Goal: Task Accomplishment & Management: Complete application form

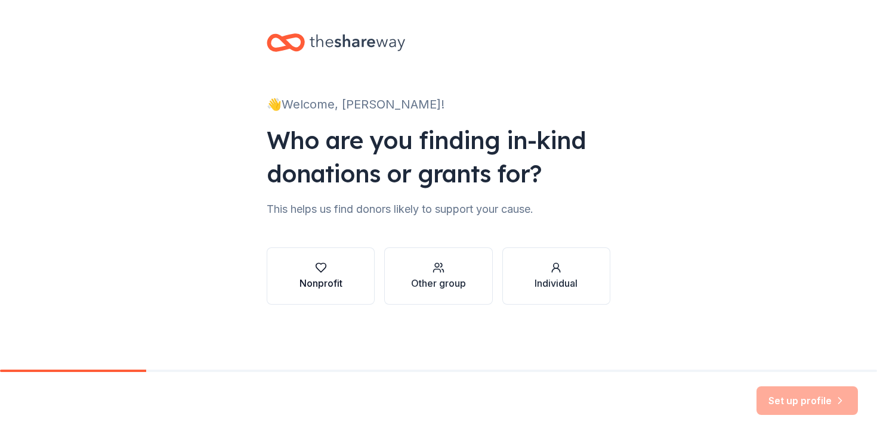
click at [318, 269] on icon "button" at bounding box center [320, 268] width 10 height 9
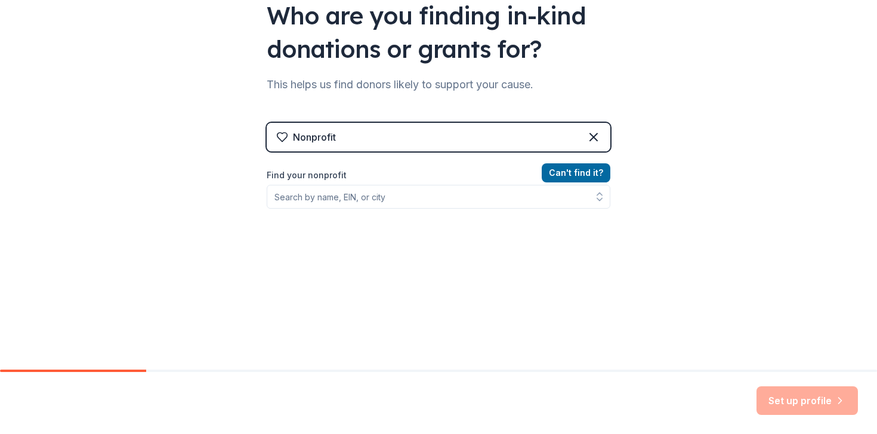
scroll to position [134, 0]
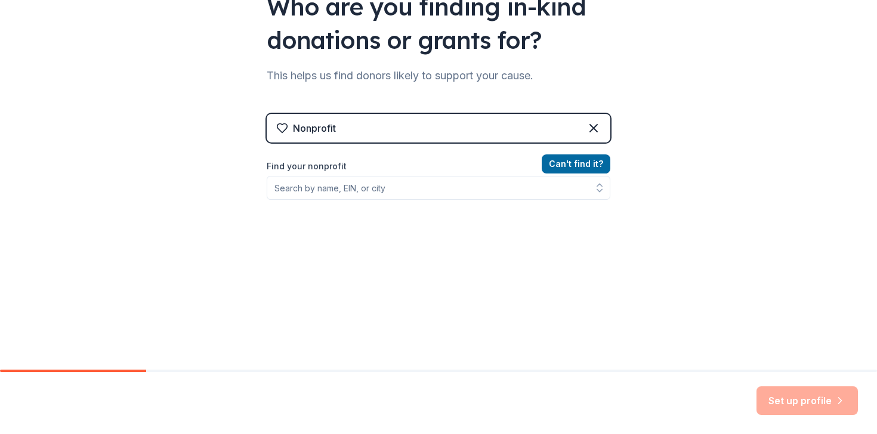
click at [388, 201] on div "Can ' t find it? Find your nonprofit" at bounding box center [439, 226] width 344 height 138
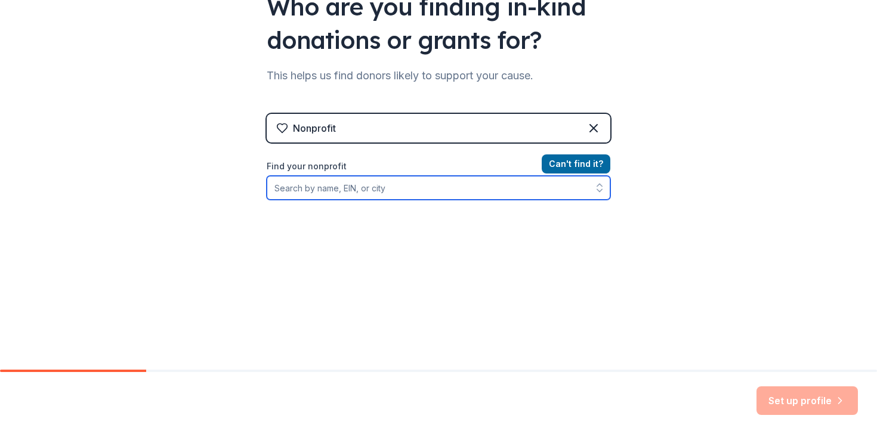
click at [367, 188] on input "Find your nonprofit" at bounding box center [439, 188] width 344 height 24
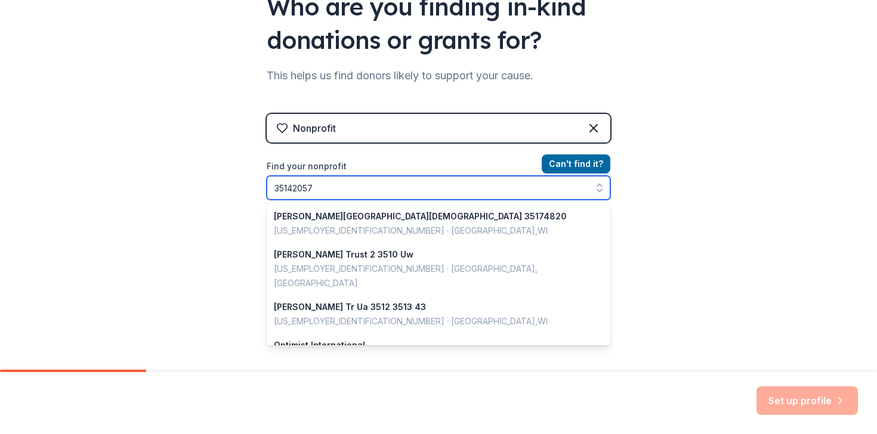
type input "351420573"
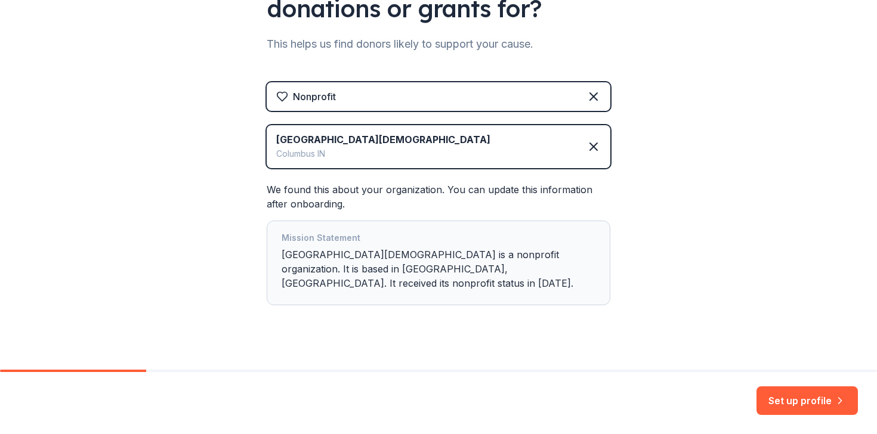
scroll to position [168, 0]
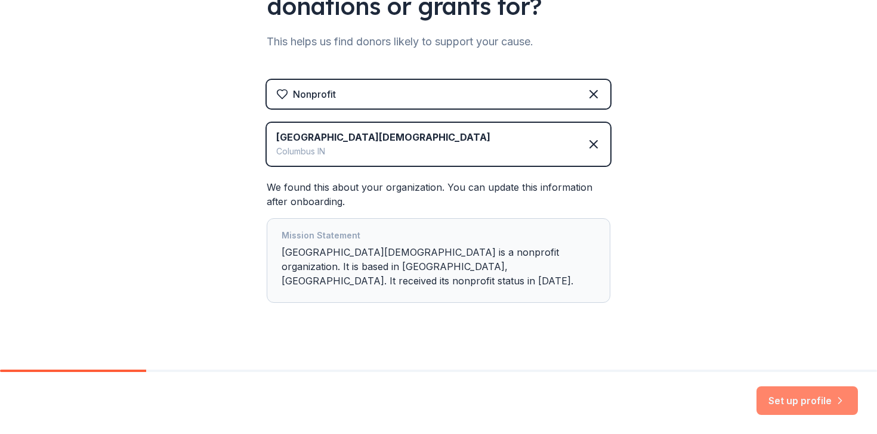
click at [805, 404] on button "Set up profile" at bounding box center [806, 400] width 101 height 29
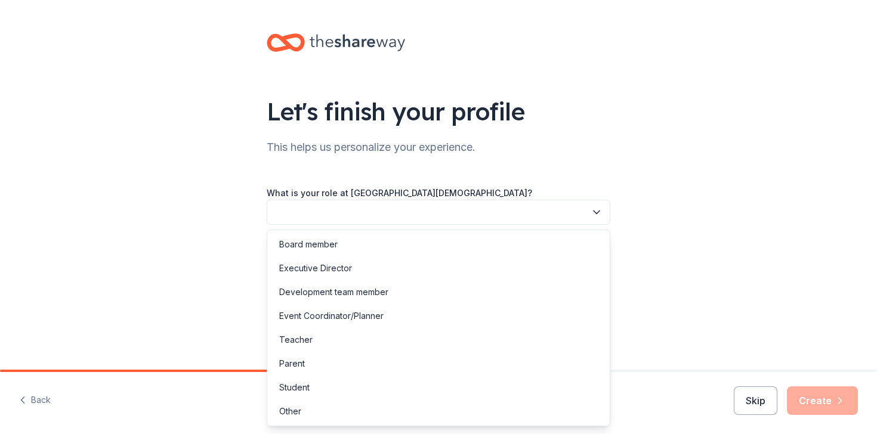
click at [451, 212] on button "button" at bounding box center [439, 212] width 344 height 25
click at [347, 338] on div "Teacher" at bounding box center [439, 340] width 338 height 24
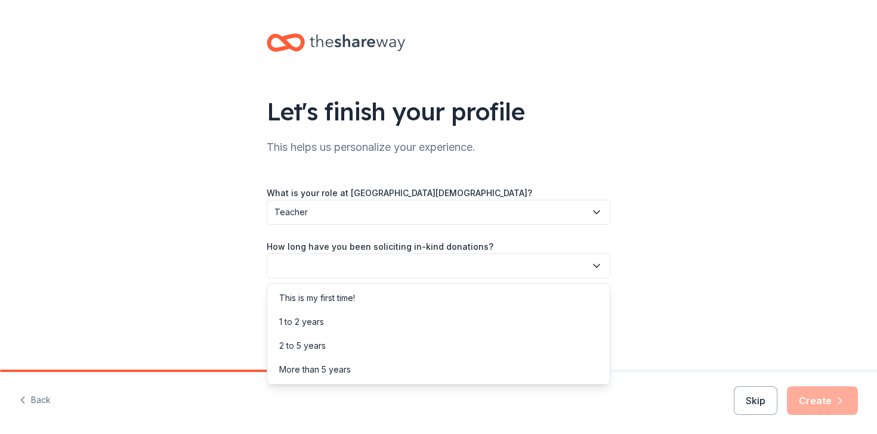
click at [409, 264] on button "button" at bounding box center [439, 265] width 344 height 25
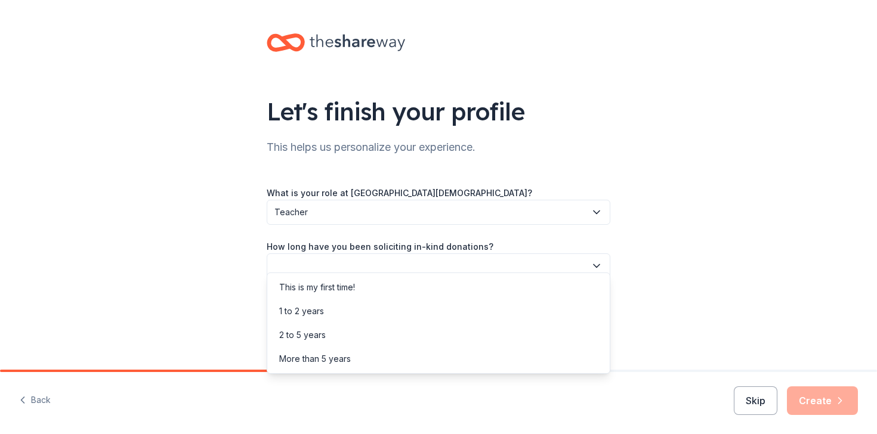
scroll to position [20, 0]
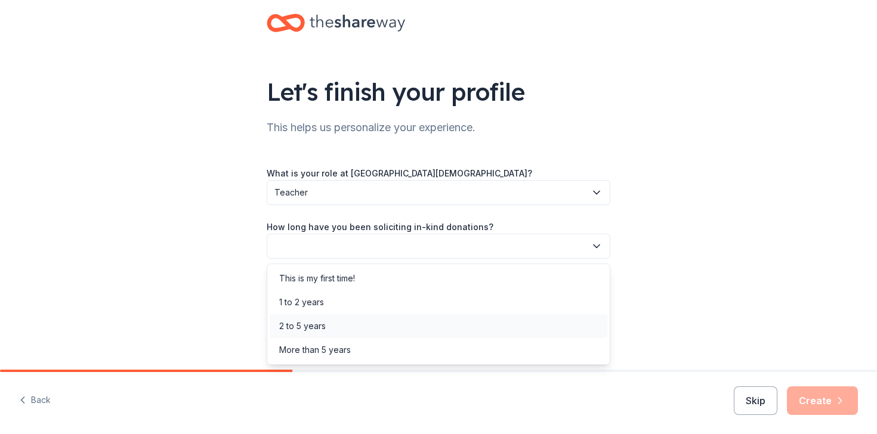
click at [352, 326] on div "2 to 5 years" at bounding box center [439, 326] width 338 height 24
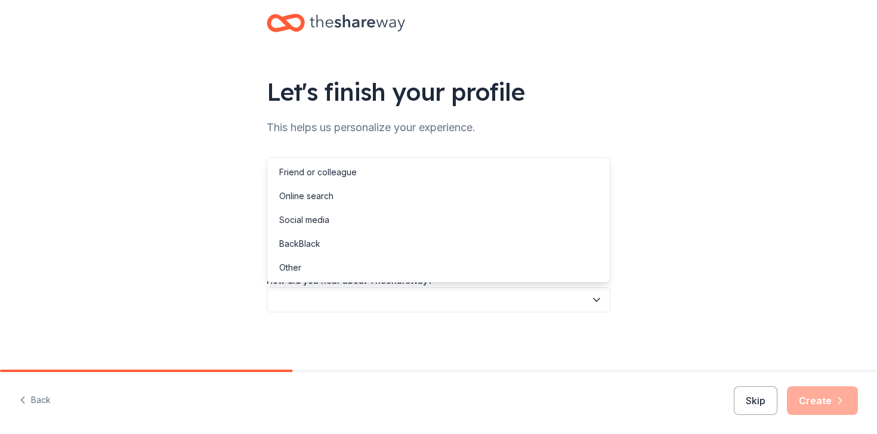
click at [357, 305] on button "button" at bounding box center [439, 299] width 344 height 25
click at [343, 196] on div "Online search" at bounding box center [439, 196] width 338 height 24
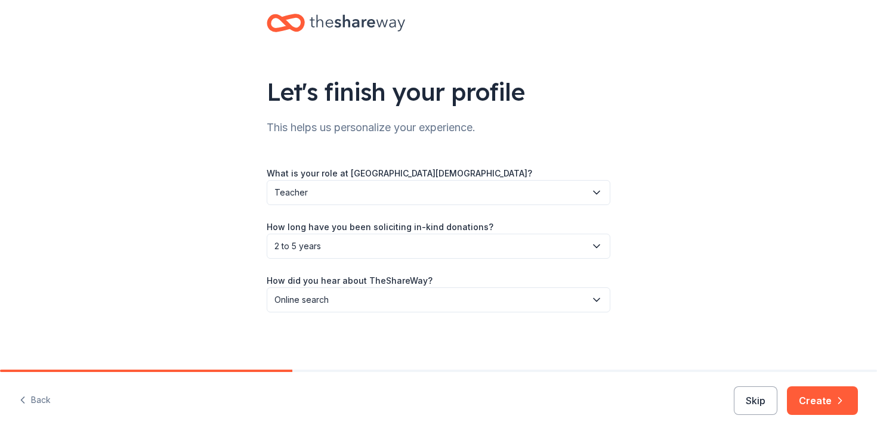
click at [706, 244] on div "Let's finish your profile This helps us personalize your experience. What is yo…" at bounding box center [438, 174] width 877 height 389
click at [819, 398] on button "Create" at bounding box center [822, 400] width 71 height 29
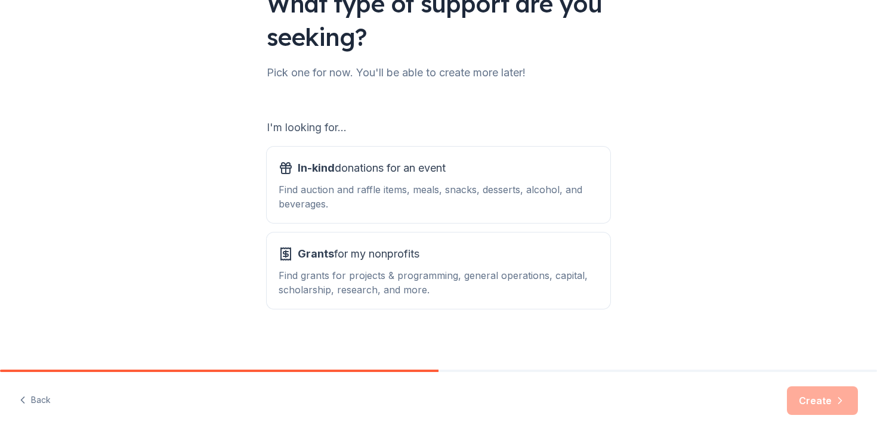
scroll to position [112, 0]
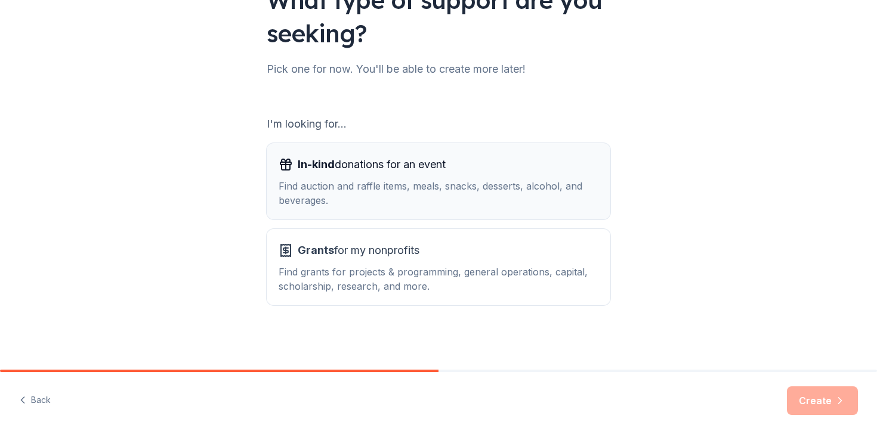
click at [470, 186] on div "Find auction and raffle items, meals, snacks, desserts, alcohol, and beverages." at bounding box center [439, 193] width 320 height 29
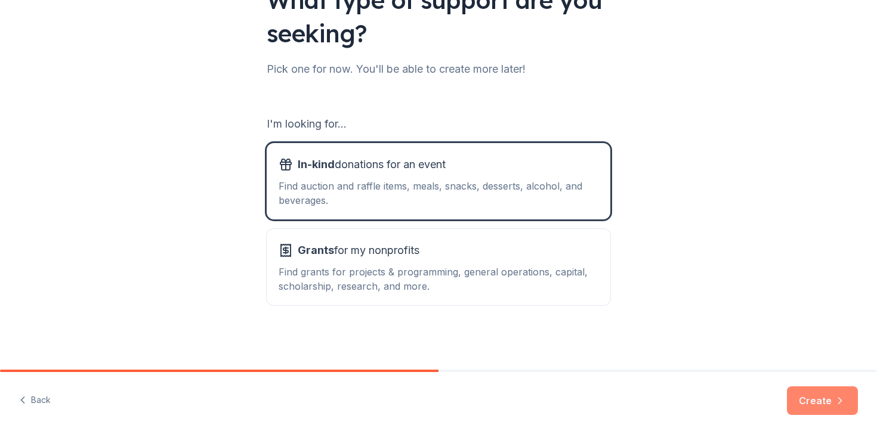
click at [818, 400] on button "Create" at bounding box center [822, 400] width 71 height 29
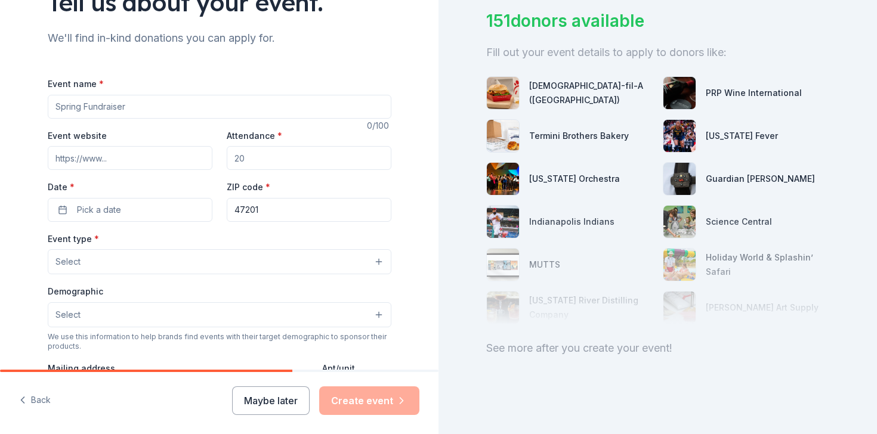
scroll to position [138, 0]
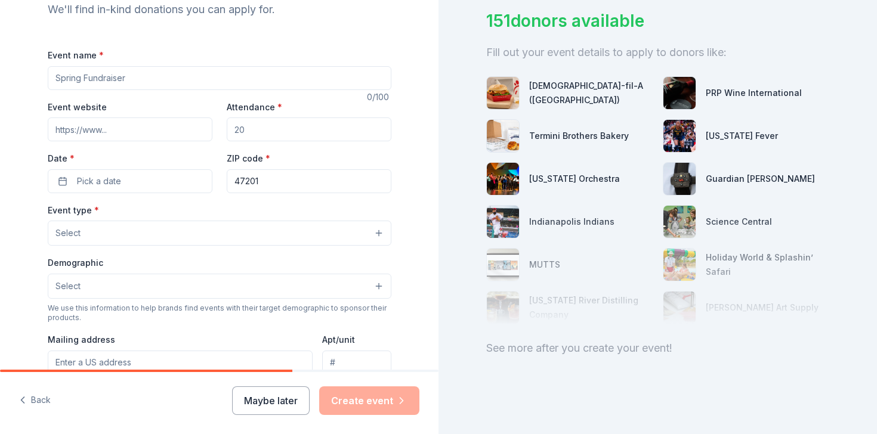
click at [134, 79] on input "Event name *" at bounding box center [220, 78] width 344 height 24
type input "Walkathon"
type input "www.whitecreek.org"
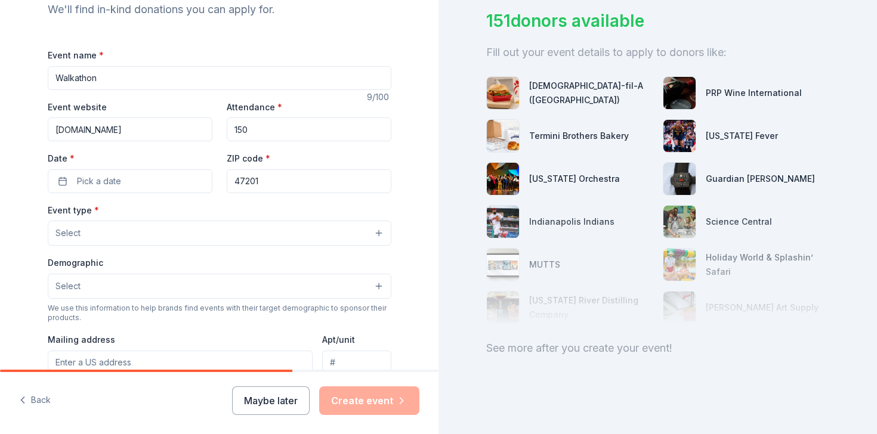
type input "150"
click at [107, 182] on span "Pick a date" at bounding box center [99, 181] width 44 height 14
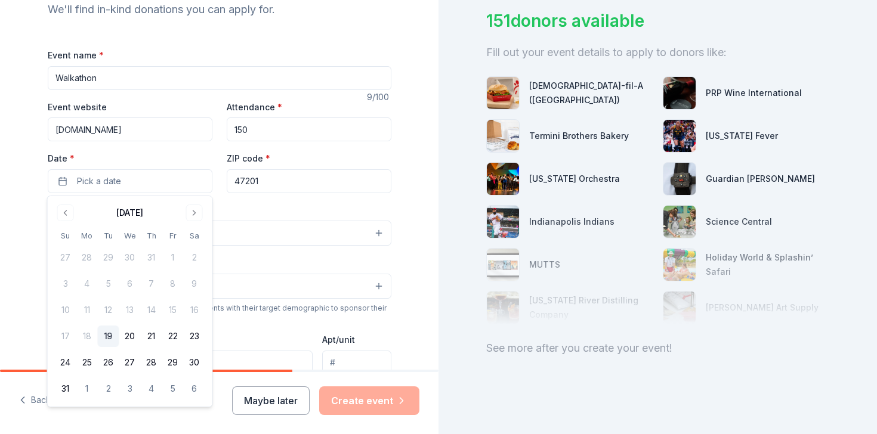
click at [204, 208] on div "August 2025" at bounding box center [130, 211] width 150 height 17
click at [197, 209] on button "Go to next month" at bounding box center [194, 213] width 17 height 17
click at [174, 280] on button "10" at bounding box center [172, 283] width 21 height 21
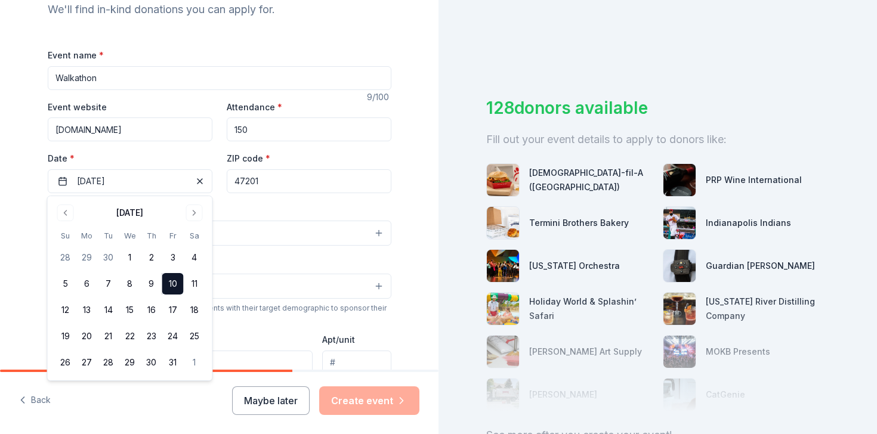
click at [419, 187] on div "Tell us about your event. We'll find in-kind donations you can apply for. Event…" at bounding box center [219, 259] width 438 height 794
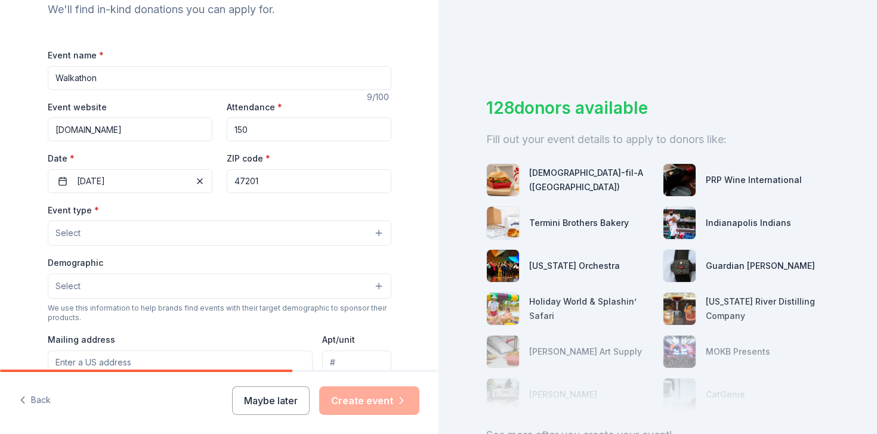
click at [123, 241] on button "Select" at bounding box center [220, 233] width 344 height 25
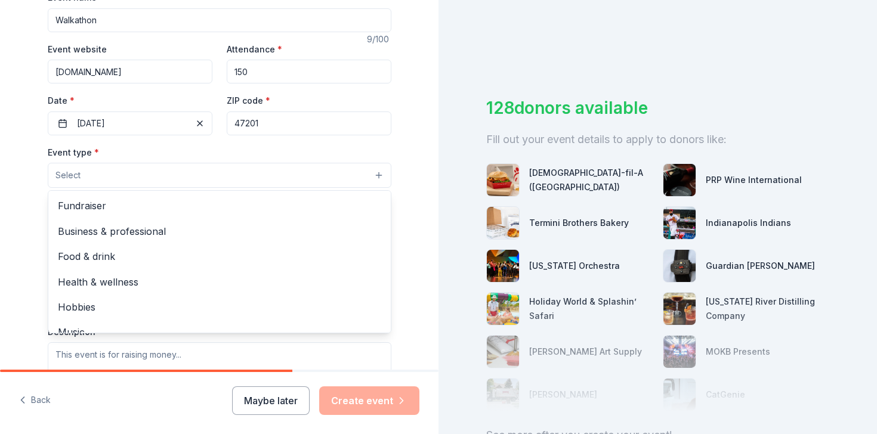
scroll to position [199, 0]
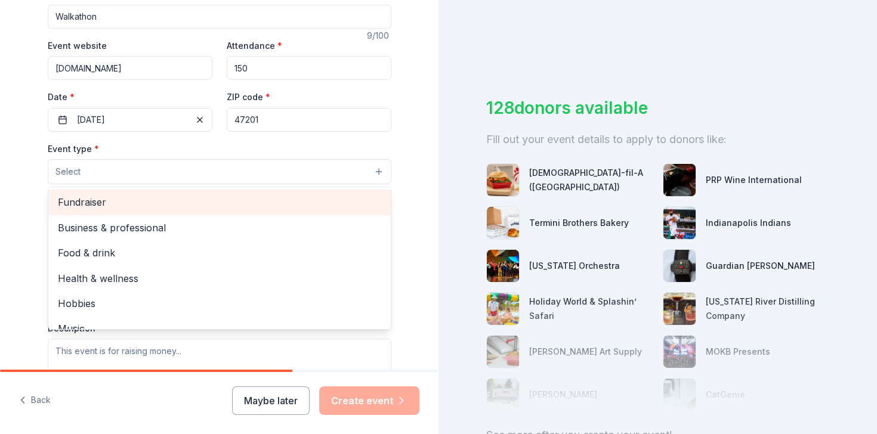
click at [116, 198] on span "Fundraiser" at bounding box center [219, 202] width 323 height 16
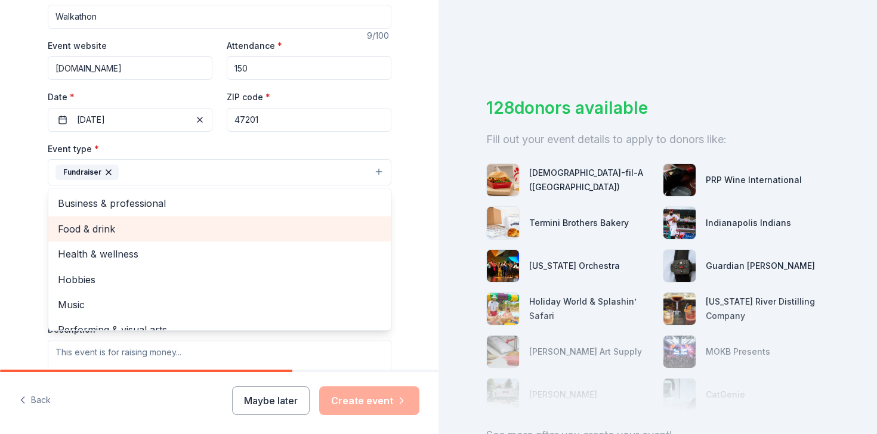
scroll to position [14, 0]
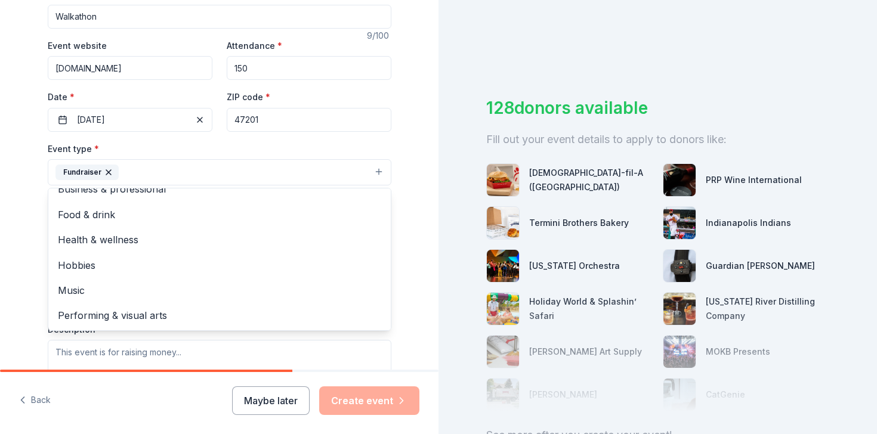
click at [20, 249] on div "Tell us about your event. We'll find in-kind donations you can apply for. Event…" at bounding box center [219, 198] width 438 height 795
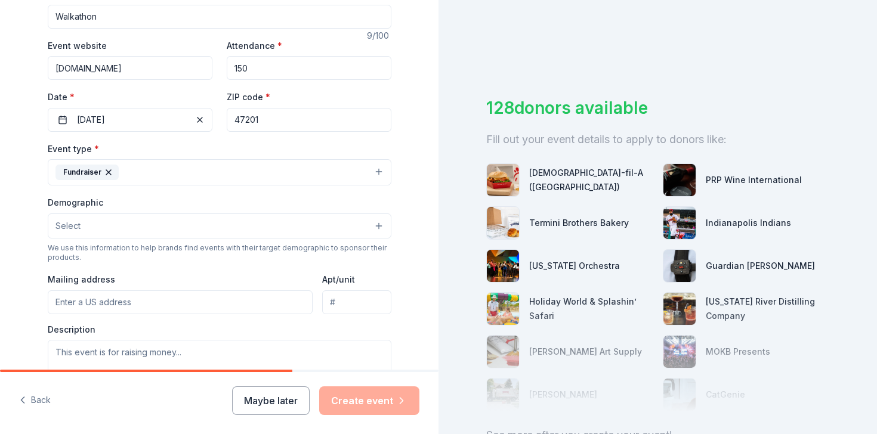
click at [163, 165] on button "Fundraiser" at bounding box center [220, 172] width 344 height 26
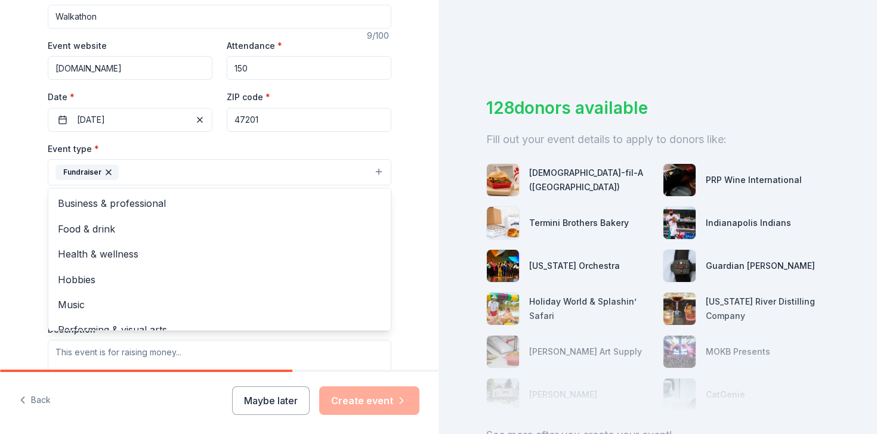
click at [23, 238] on div "Tell us about your event. We'll find in-kind donations you can apply for. Event…" at bounding box center [219, 198] width 438 height 795
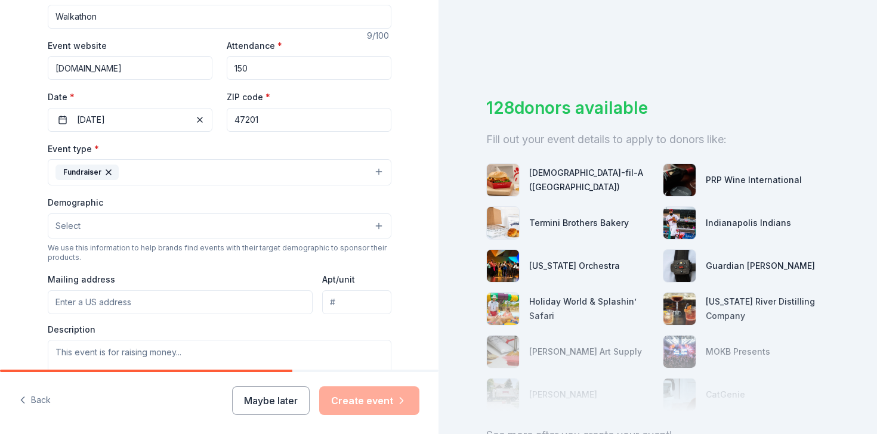
click at [140, 223] on button "Select" at bounding box center [220, 226] width 344 height 25
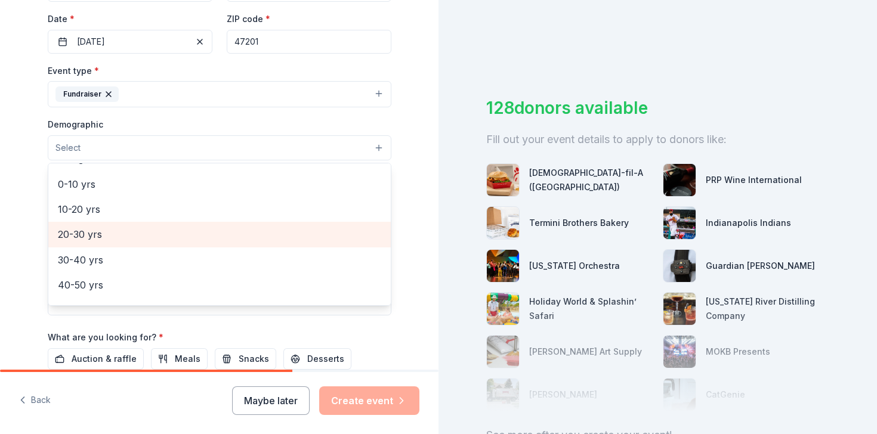
scroll to position [66, 0]
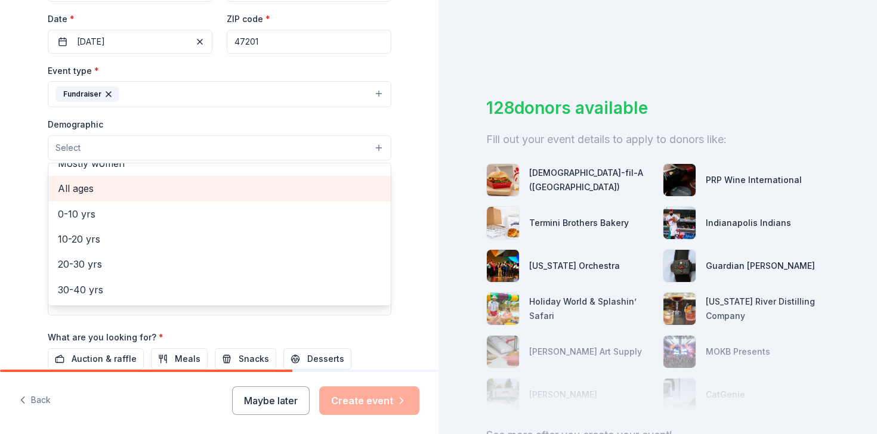
click at [120, 193] on span "All ages" at bounding box center [219, 189] width 323 height 16
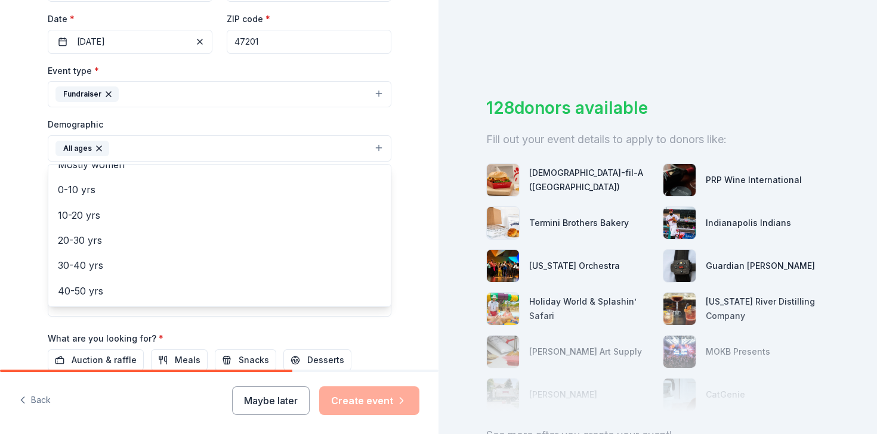
click at [21, 205] on div "Tell us about your event. We'll find in-kind donations you can apply for. Event…" at bounding box center [219, 121] width 438 height 796
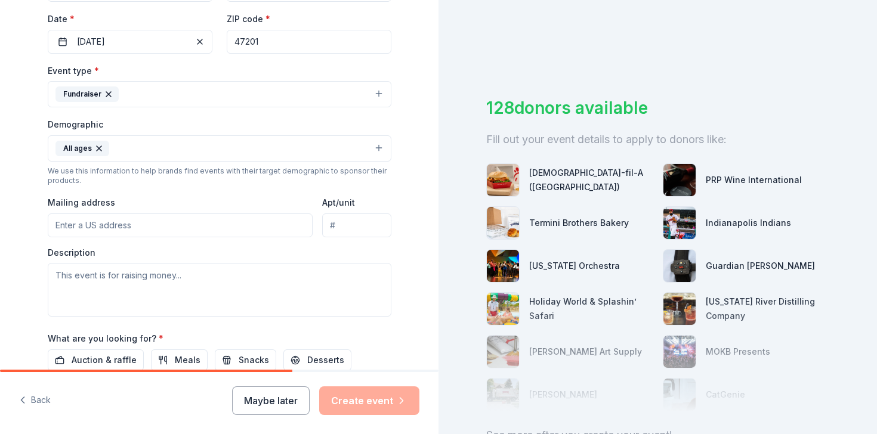
scroll to position [314, 0]
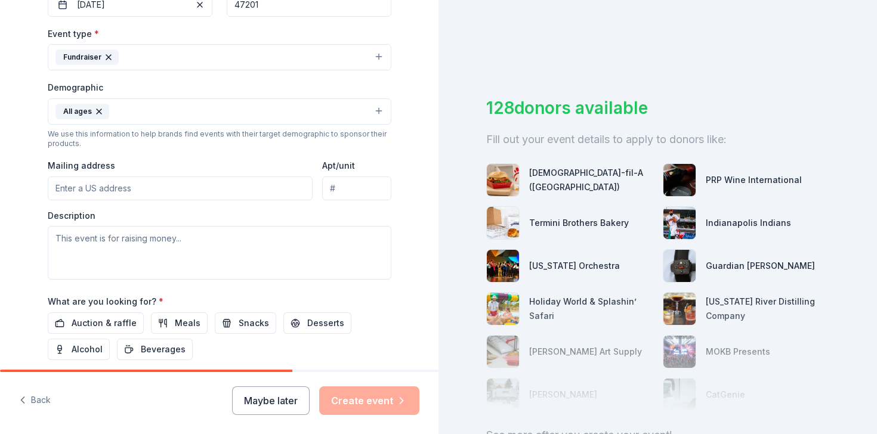
click at [108, 184] on input "Mailing address" at bounding box center [180, 189] width 265 height 24
click at [205, 193] on input "16270 S 300 W" at bounding box center [180, 189] width 265 height 24
type input "16270 South 300 West, Columbus, IN, 47201"
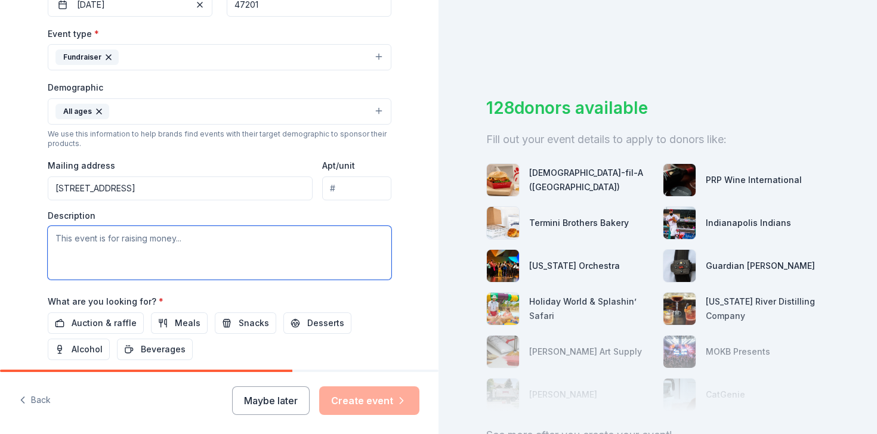
click at [107, 247] on textarea at bounding box center [220, 253] width 344 height 54
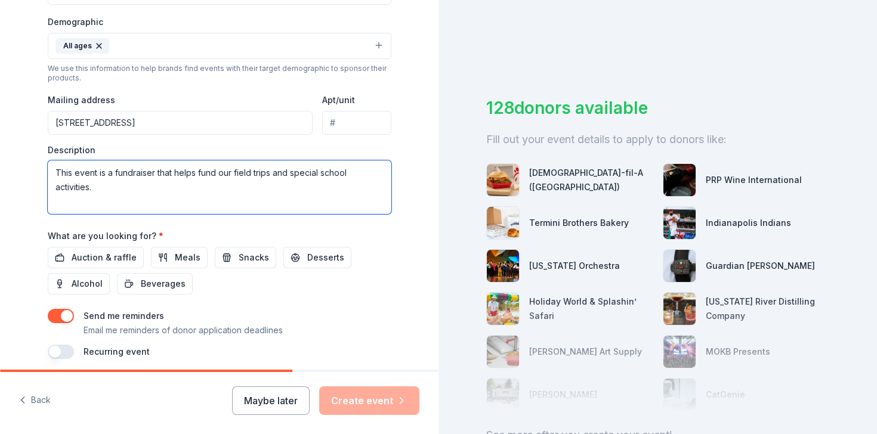
scroll to position [426, 0]
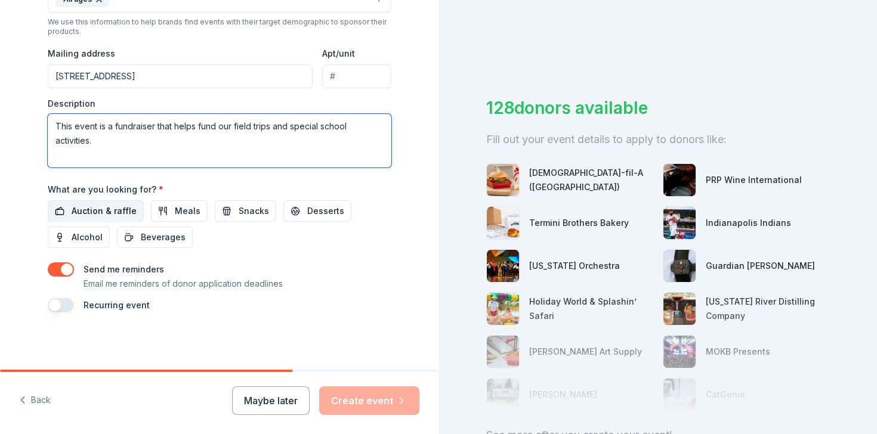
type textarea "This event is a fundraiser that helps fund our field trips and special school a…"
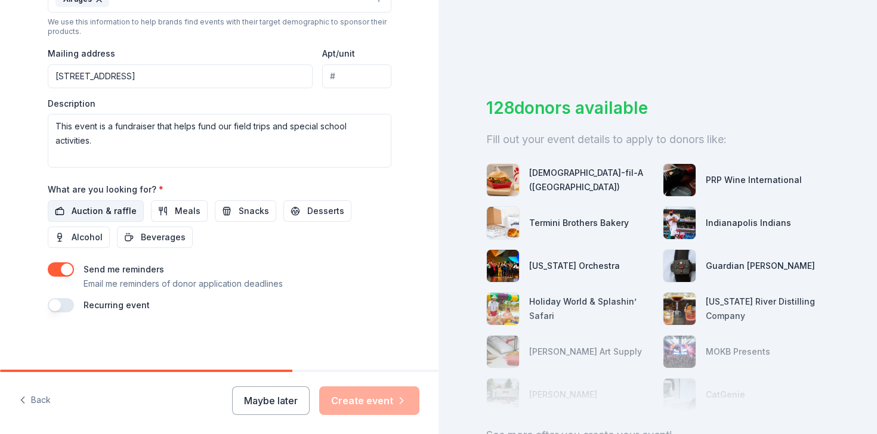
click at [98, 214] on span "Auction & raffle" at bounding box center [104, 211] width 65 height 14
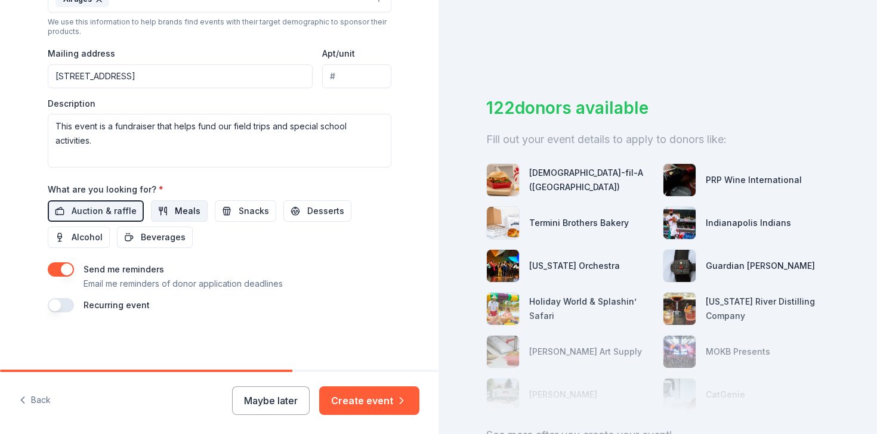
click at [184, 212] on span "Meals" at bounding box center [188, 211] width 26 height 14
click at [249, 213] on span "Snacks" at bounding box center [254, 211] width 30 height 14
click at [66, 270] on button "button" at bounding box center [61, 269] width 26 height 14
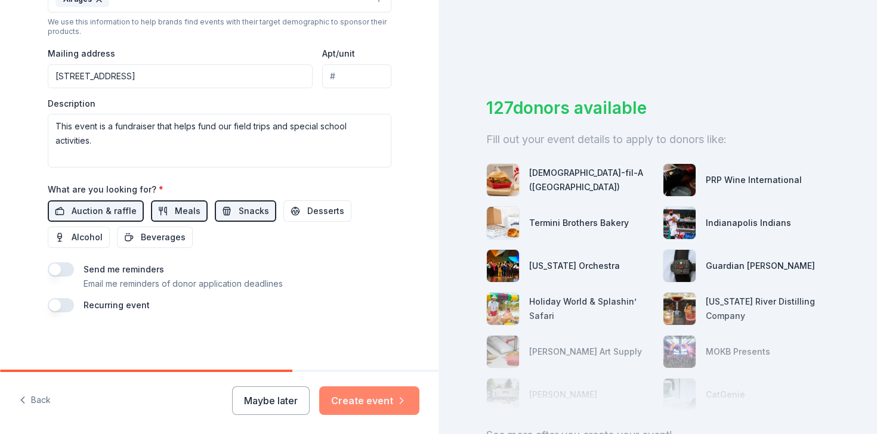
click at [395, 395] on icon "button" at bounding box center [401, 401] width 12 height 12
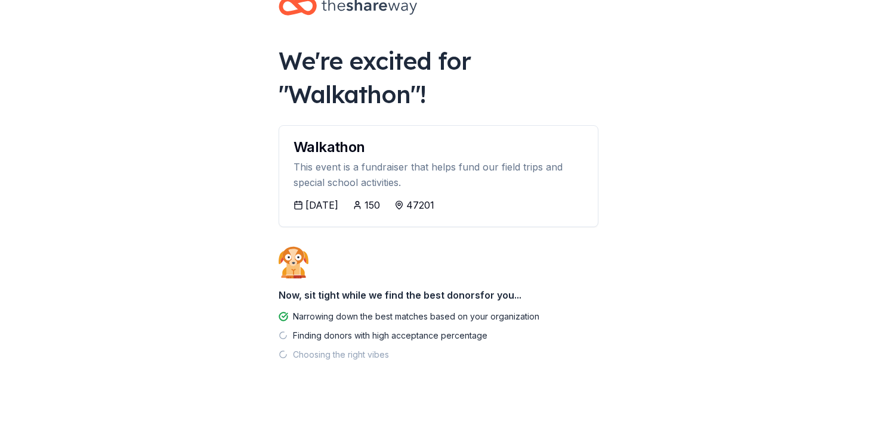
scroll to position [38, 0]
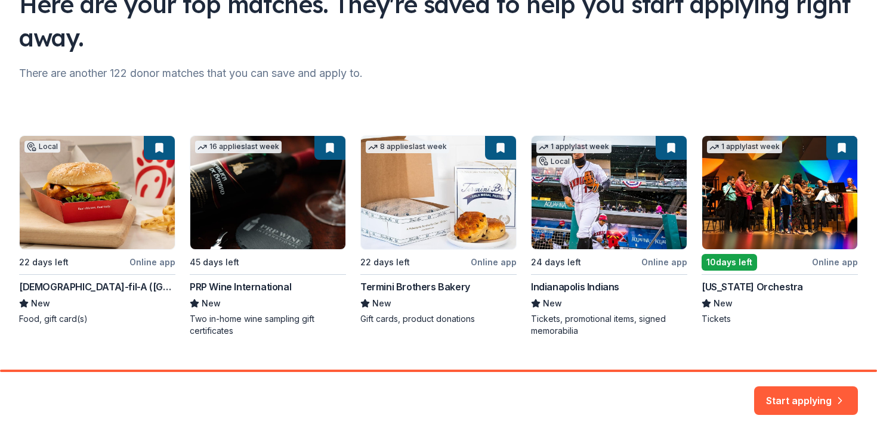
scroll to position [116, 0]
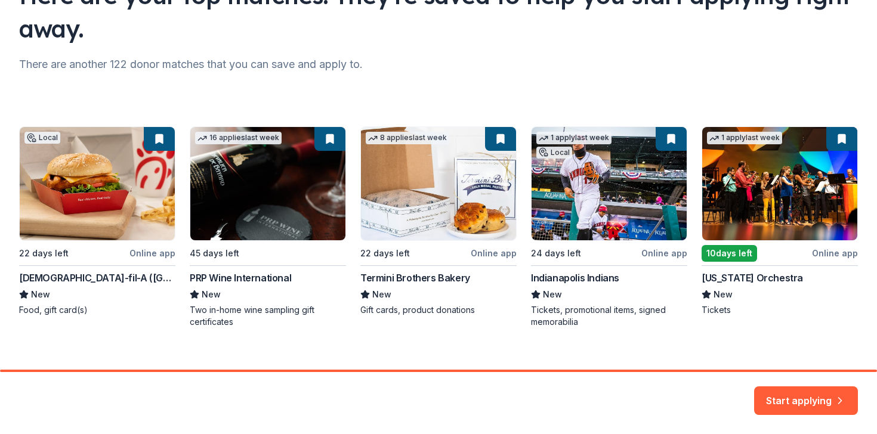
click at [119, 177] on div "Local 22 days left Online app Chick-fil-A (Columbus) New Food, gift card(s) 16 …" at bounding box center [438, 227] width 839 height 202
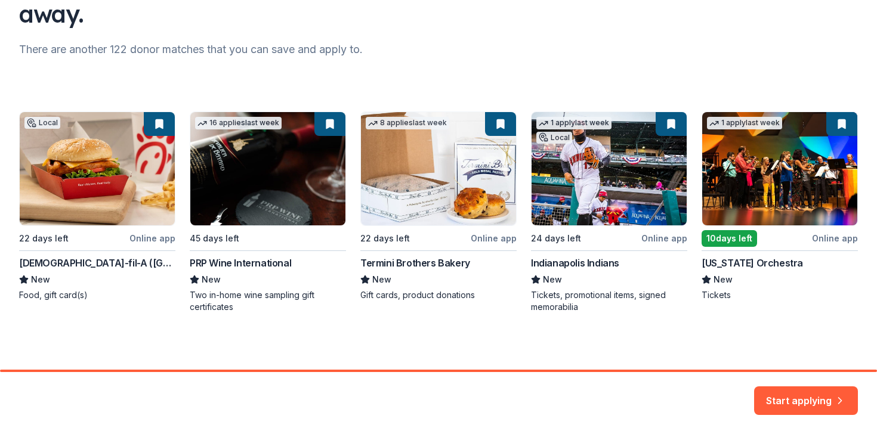
scroll to position [132, 0]
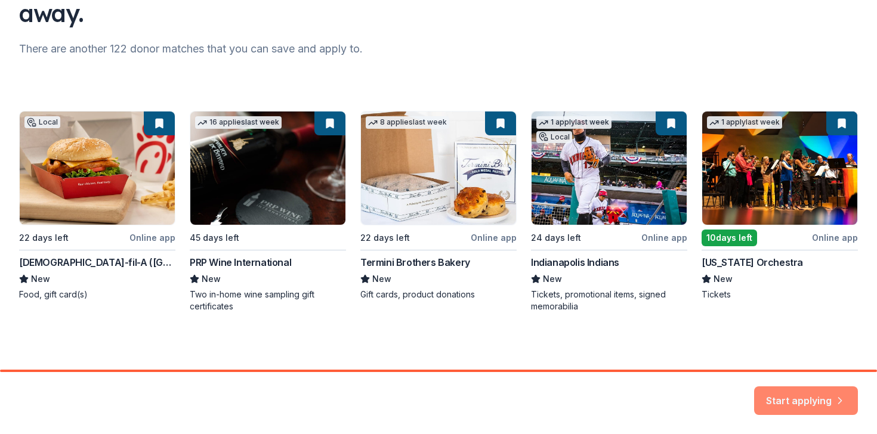
click at [809, 393] on button "Start applying" at bounding box center [806, 395] width 104 height 29
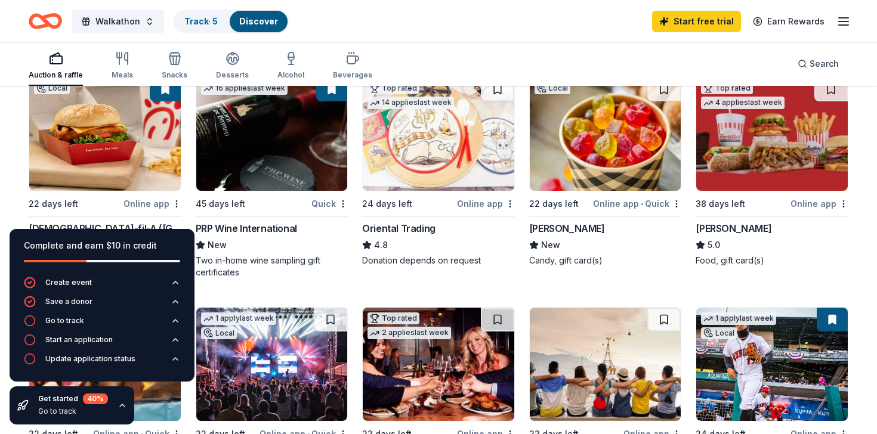
scroll to position [146, 0]
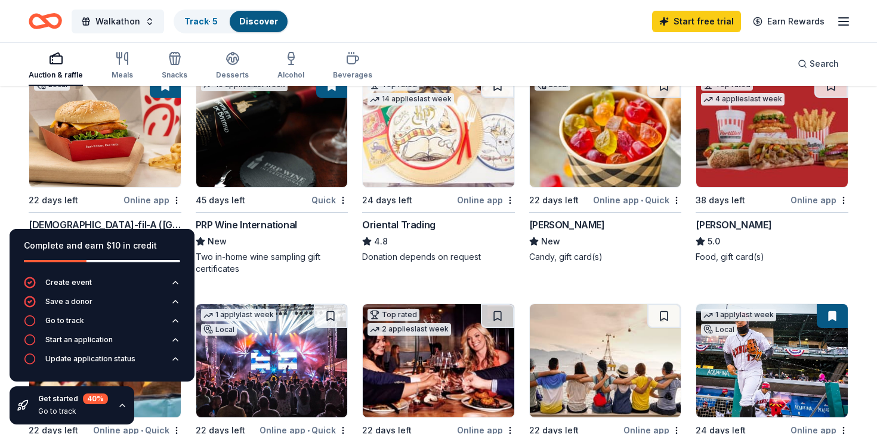
click at [134, 153] on img at bounding box center [104, 130] width 151 height 113
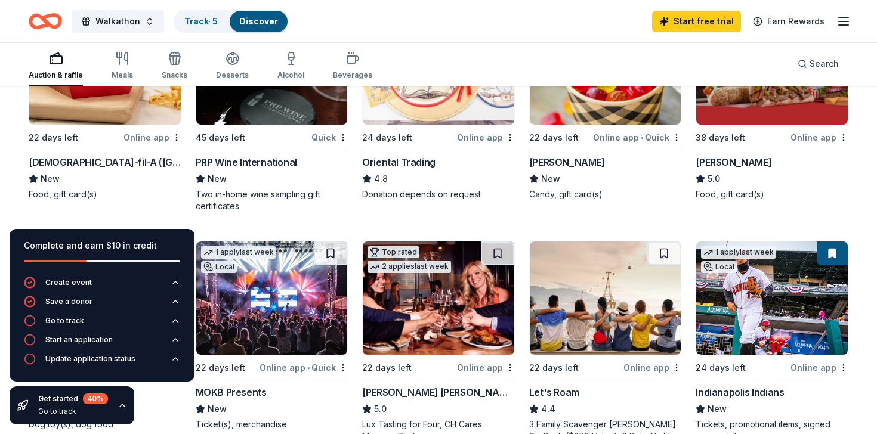
scroll to position [127, 0]
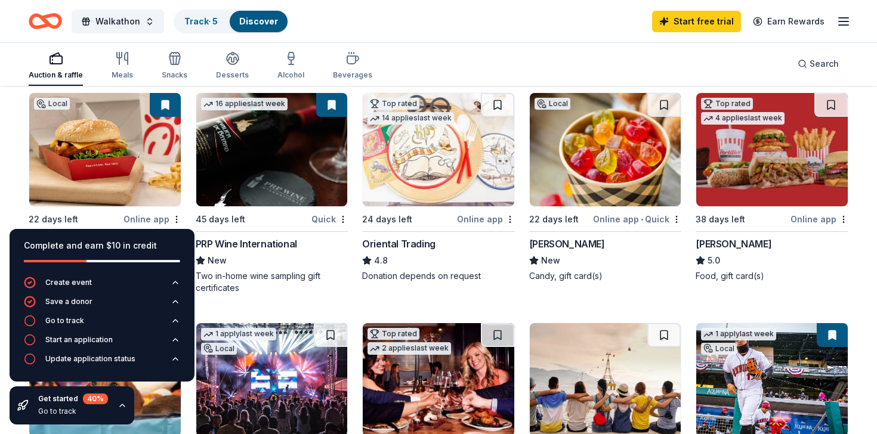
click at [450, 169] on img at bounding box center [438, 149] width 151 height 113
click at [604, 193] on img at bounding box center [605, 149] width 151 height 113
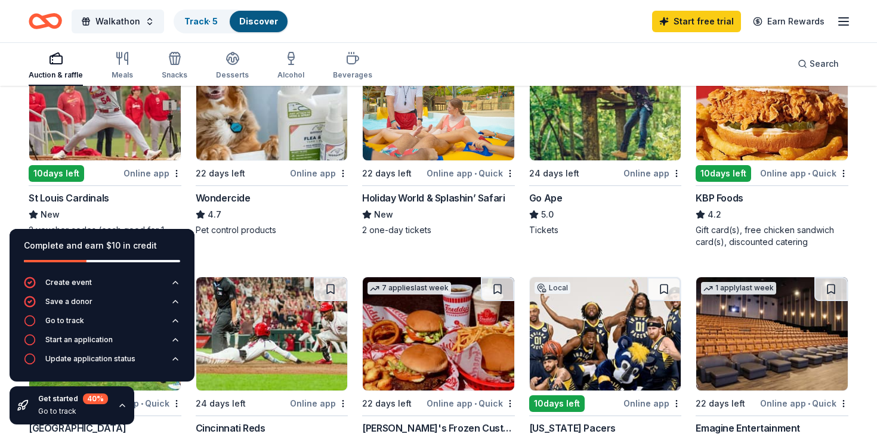
scroll to position [635, 0]
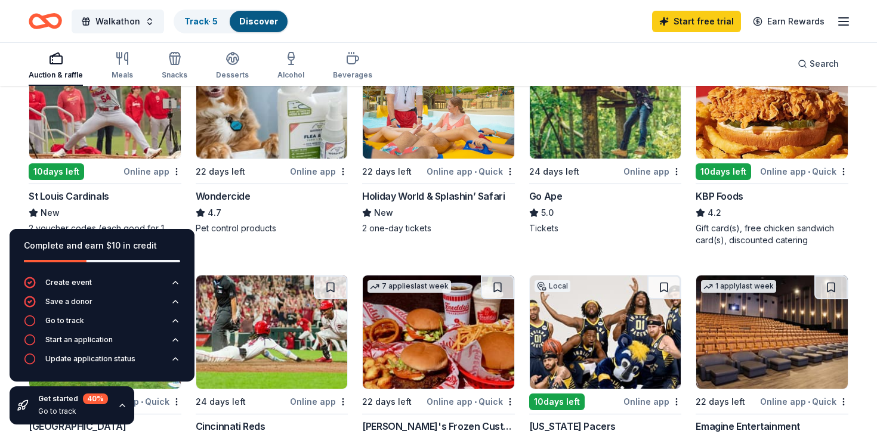
click at [445, 197] on div "Holiday World & Splashin’ Safari" at bounding box center [433, 196] width 143 height 14
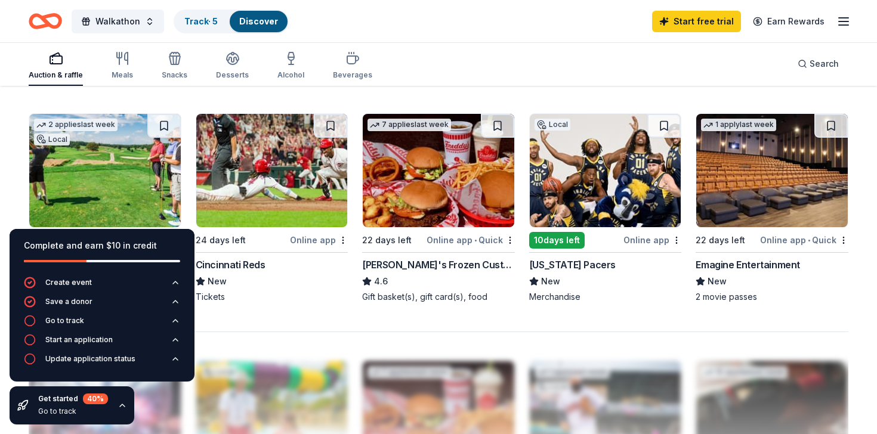
scroll to position [798, 0]
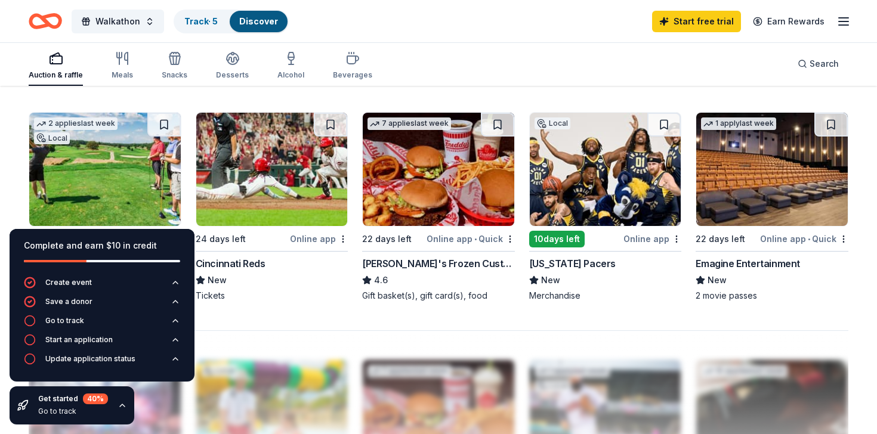
click at [457, 195] on img at bounding box center [438, 169] width 151 height 113
click at [291, 185] on img at bounding box center [271, 169] width 151 height 113
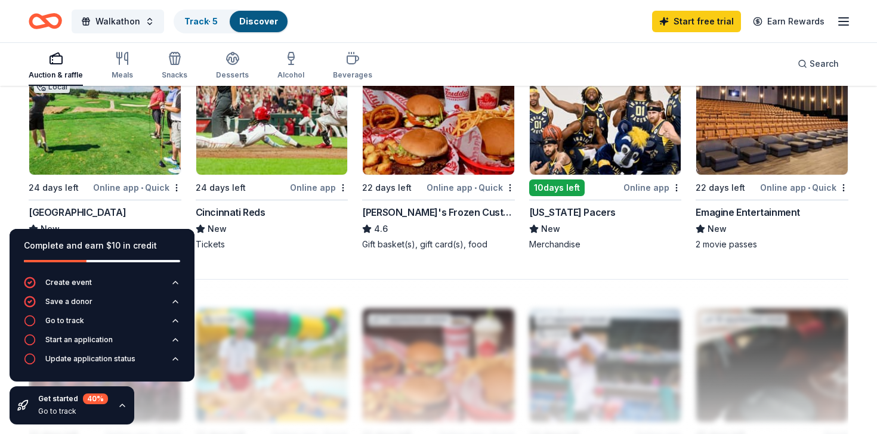
scroll to position [852, 0]
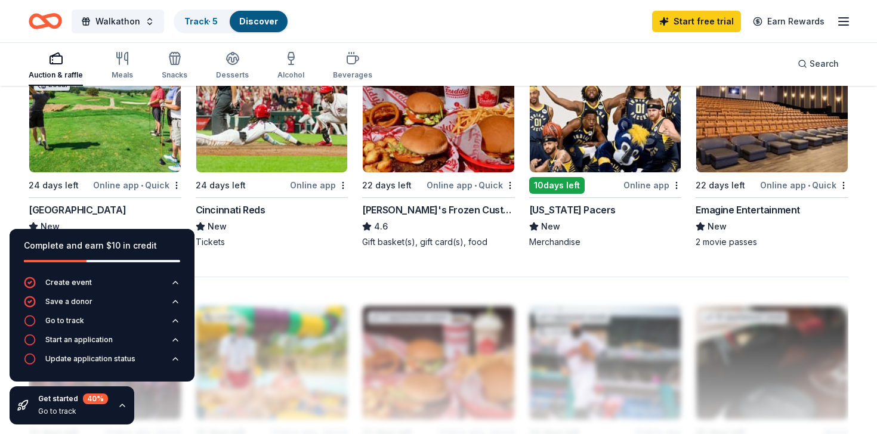
click at [608, 152] on img at bounding box center [605, 115] width 151 height 113
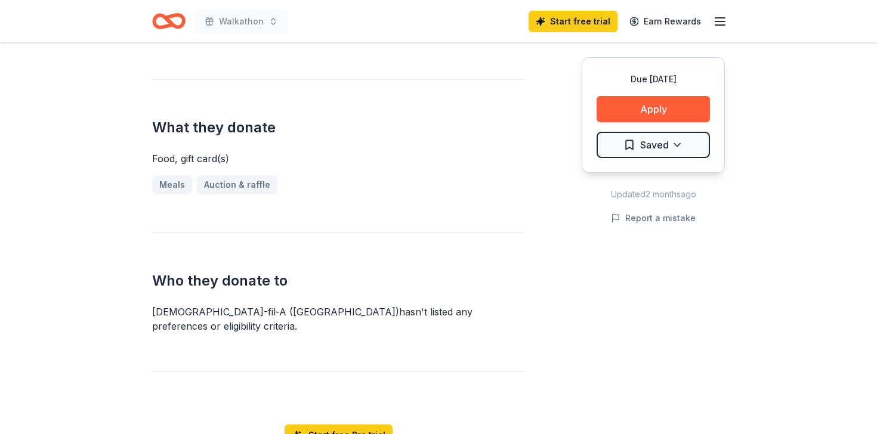
scroll to position [466, 0]
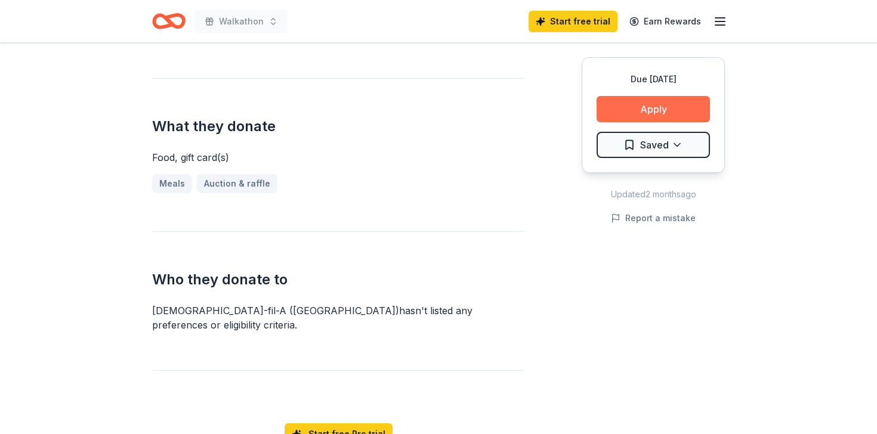
click at [678, 112] on button "Apply" at bounding box center [652, 109] width 113 height 26
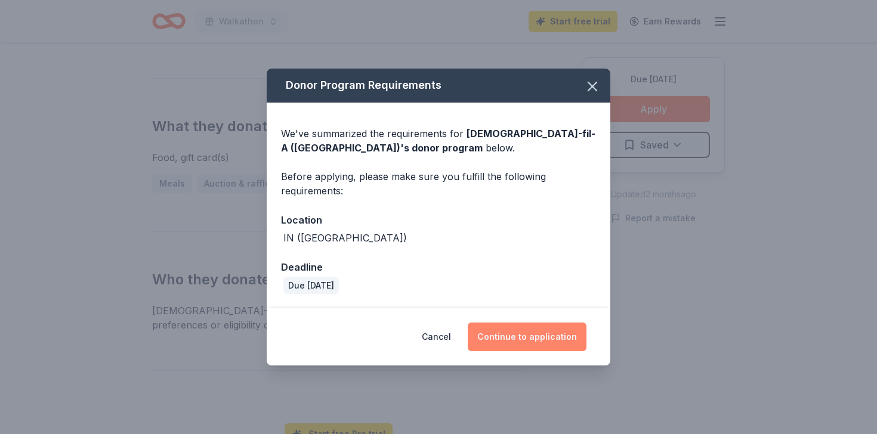
click at [529, 333] on button "Continue to application" at bounding box center [527, 337] width 119 height 29
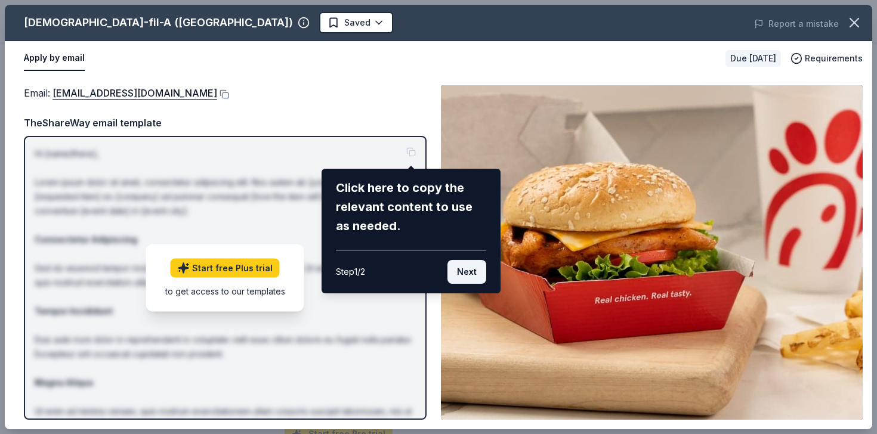
click at [471, 276] on button "Next" at bounding box center [466, 272] width 39 height 24
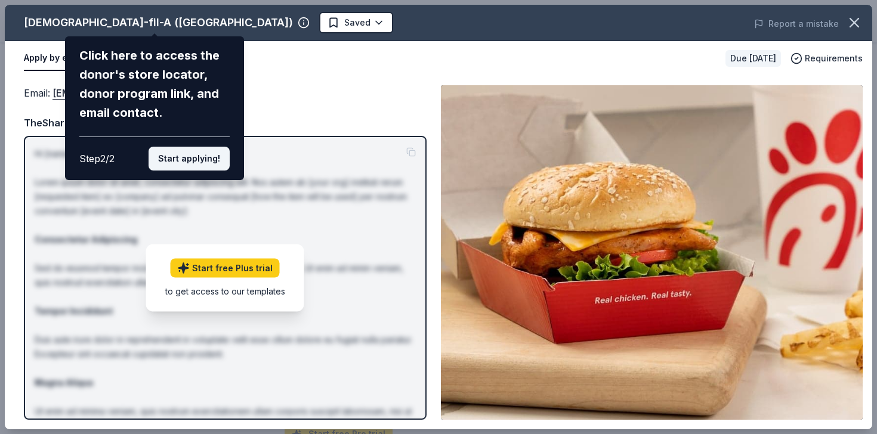
click at [184, 156] on button "Start applying!" at bounding box center [189, 159] width 81 height 24
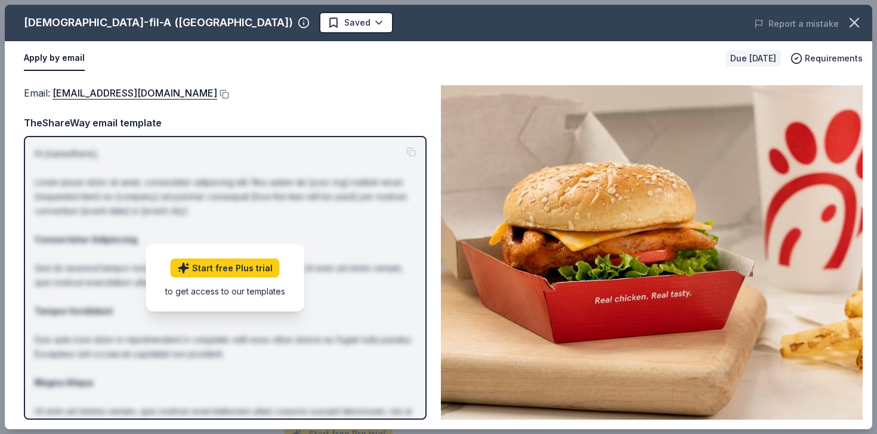
click at [232, 294] on div "to get access to our templates" at bounding box center [225, 290] width 120 height 13
click at [217, 97] on button at bounding box center [223, 94] width 12 height 10
click at [854, 26] on icon "button" at bounding box center [854, 22] width 17 height 17
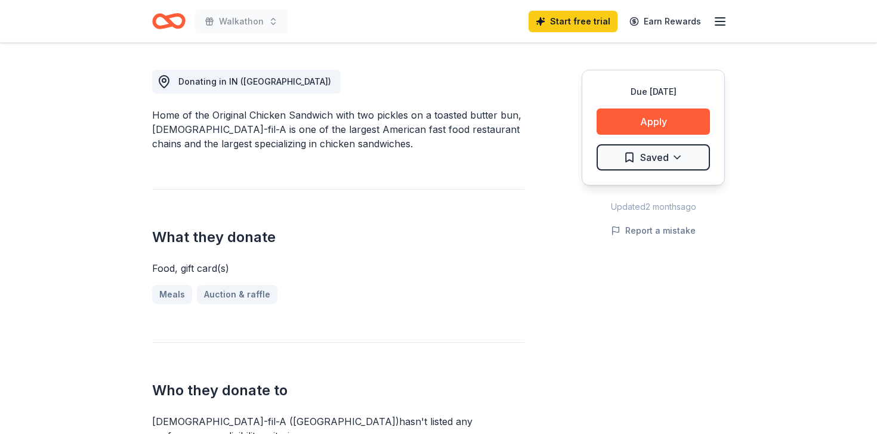
scroll to position [0, 0]
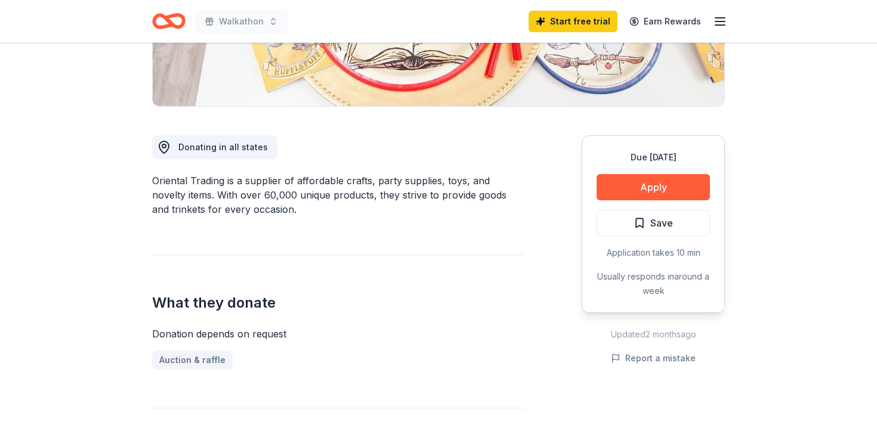
scroll to position [261, 0]
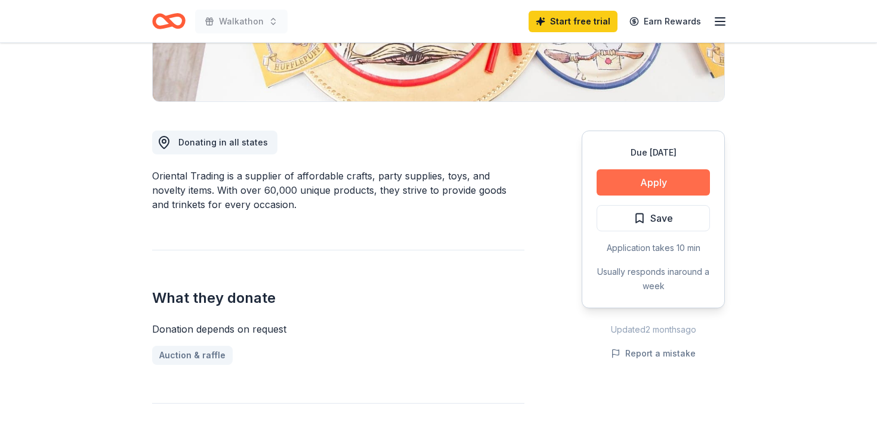
click at [645, 180] on button "Apply" at bounding box center [652, 182] width 113 height 26
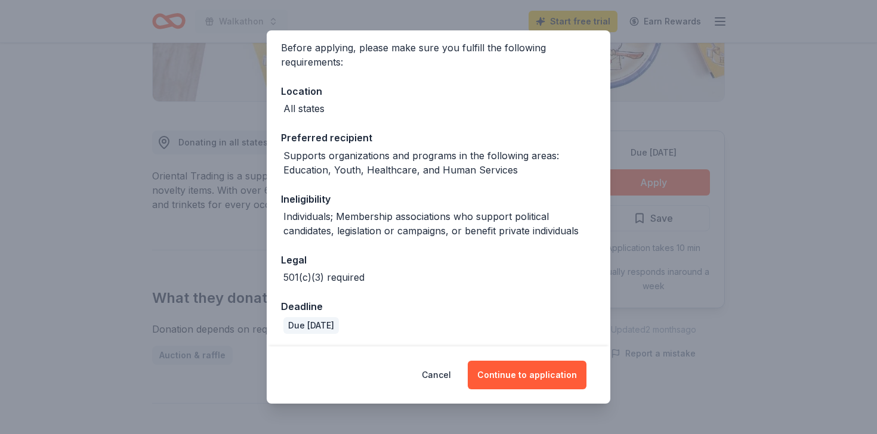
scroll to position [92, 0]
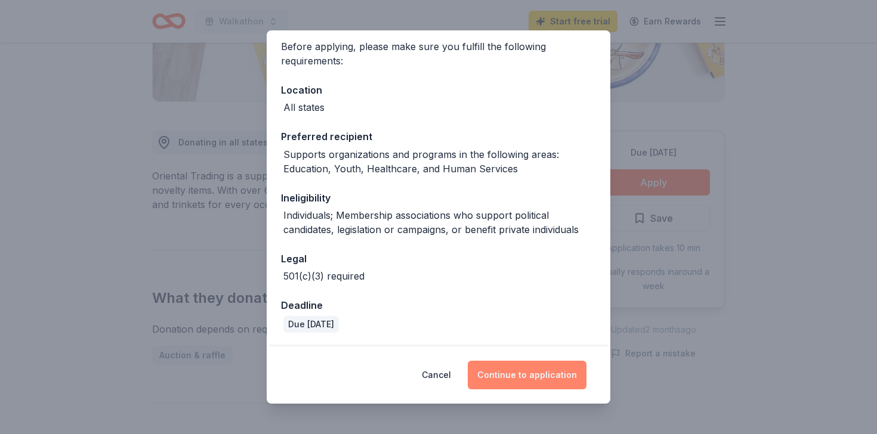
click at [529, 372] on button "Continue to application" at bounding box center [527, 375] width 119 height 29
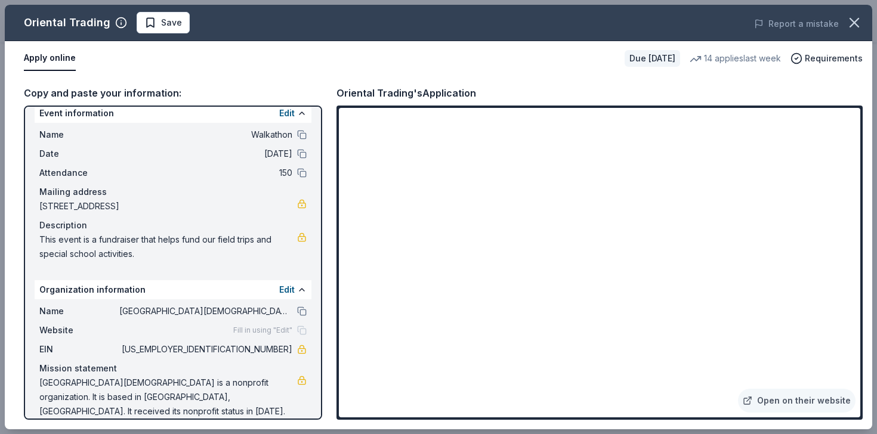
scroll to position [0, 0]
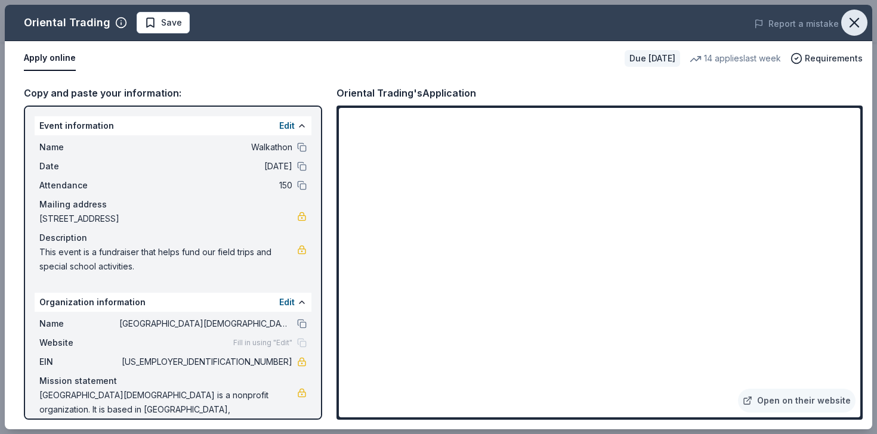
click at [855, 20] on icon "button" at bounding box center [854, 22] width 17 height 17
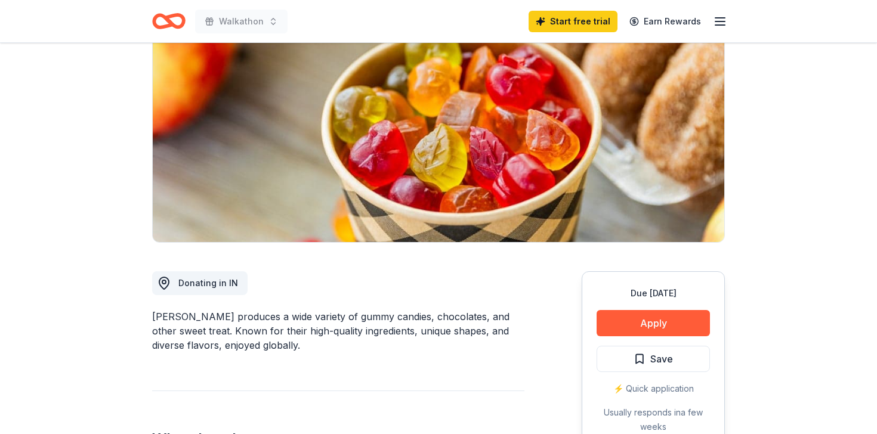
scroll to position [192, 0]
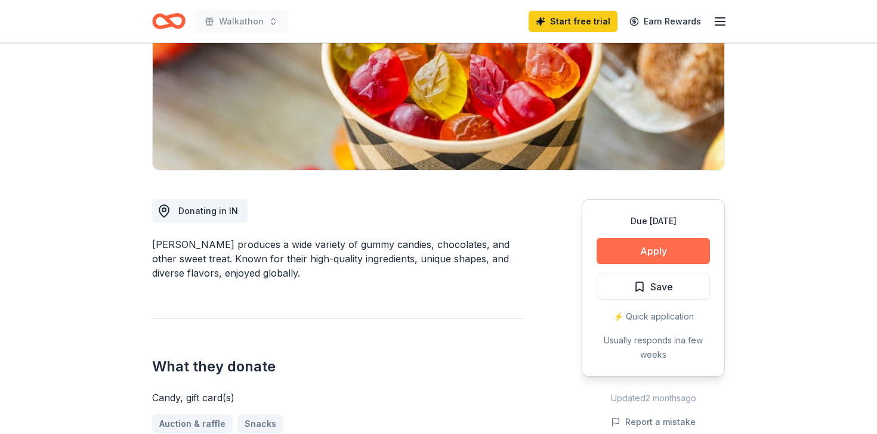
click at [655, 253] on button "Apply" at bounding box center [652, 251] width 113 height 26
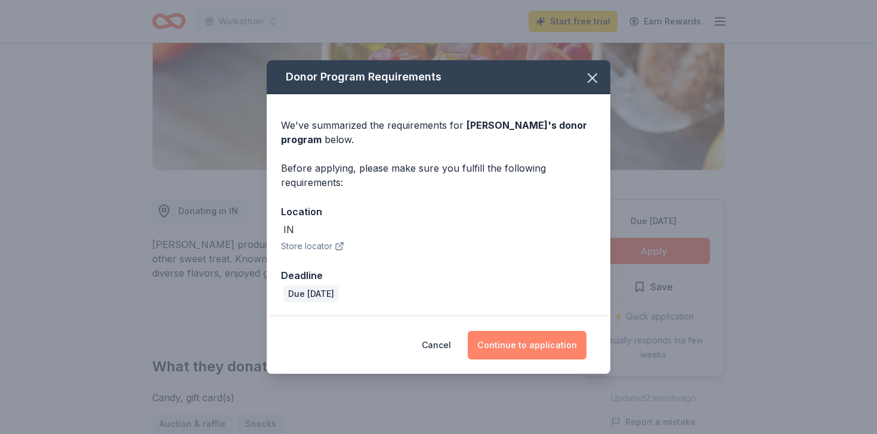
click at [525, 345] on button "Continue to application" at bounding box center [527, 345] width 119 height 29
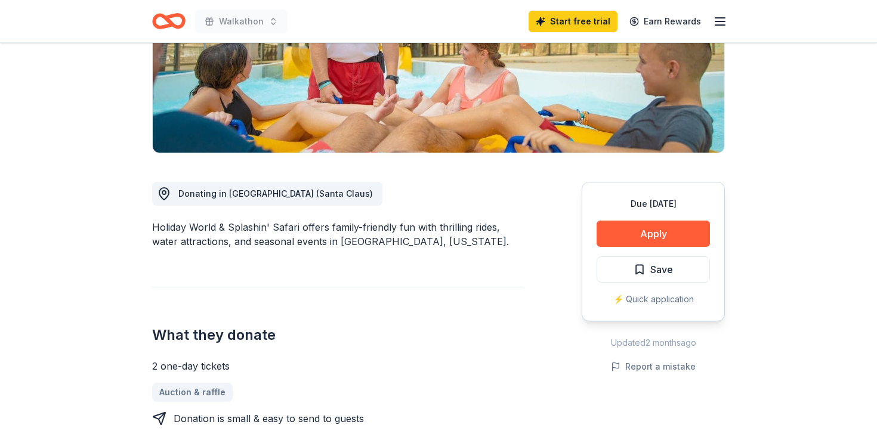
scroll to position [224, 0]
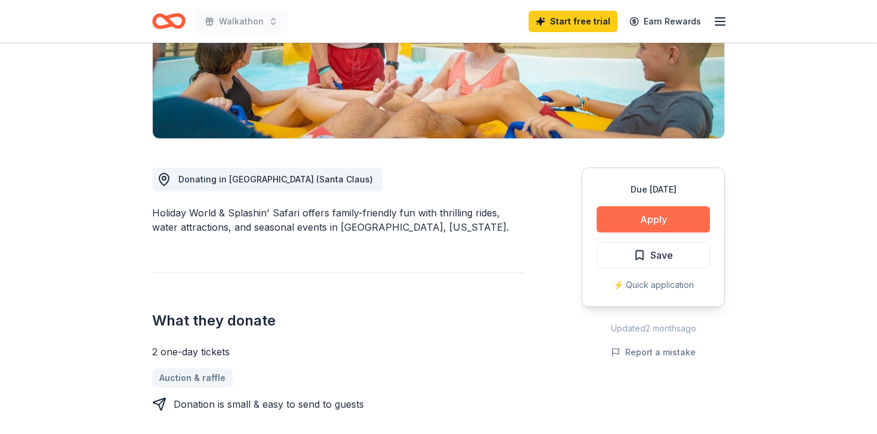
click at [658, 218] on button "Apply" at bounding box center [652, 219] width 113 height 26
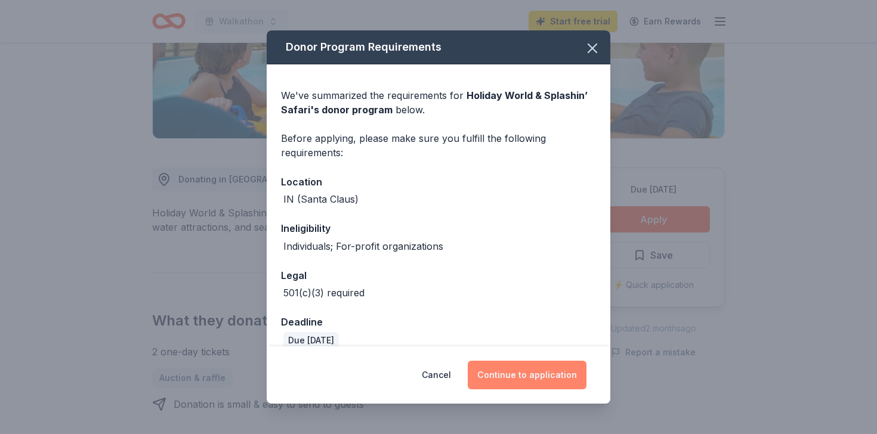
click at [519, 379] on button "Continue to application" at bounding box center [527, 375] width 119 height 29
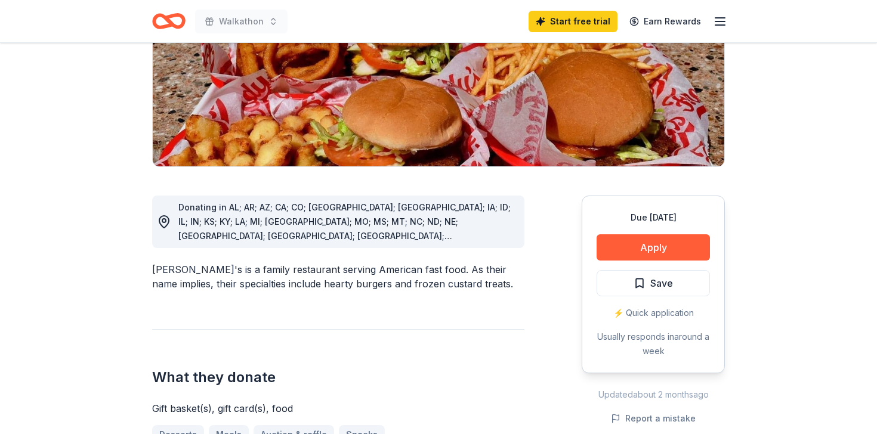
scroll to position [240, 0]
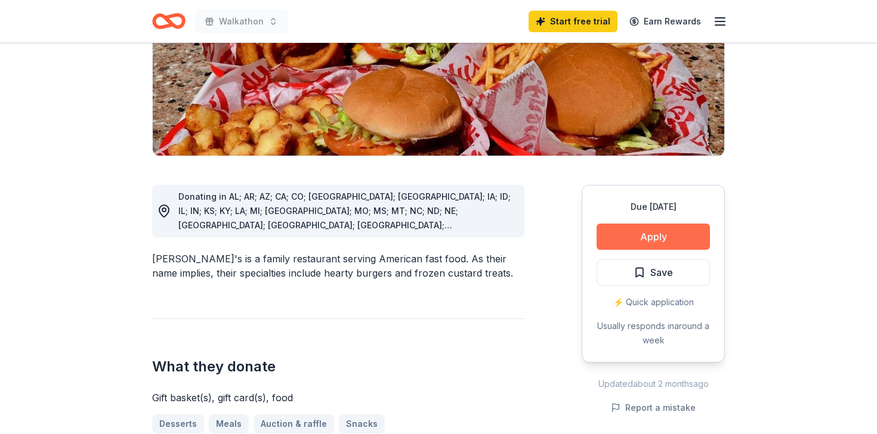
click at [632, 224] on button "Apply" at bounding box center [652, 237] width 113 height 26
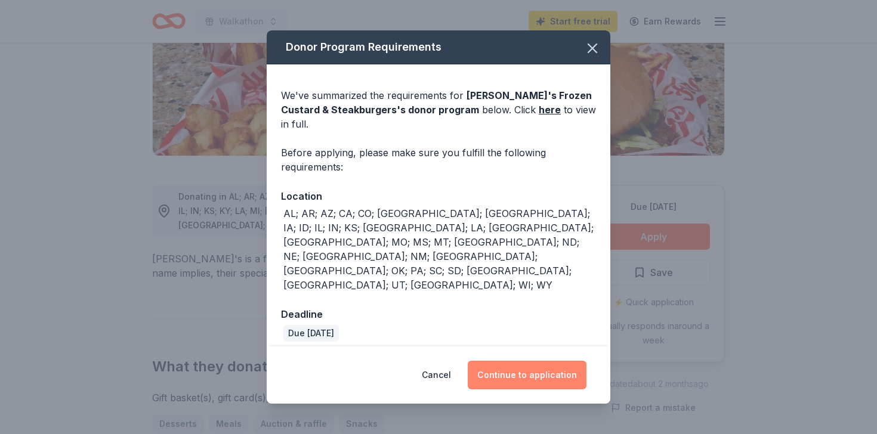
click at [545, 361] on button "Continue to application" at bounding box center [527, 375] width 119 height 29
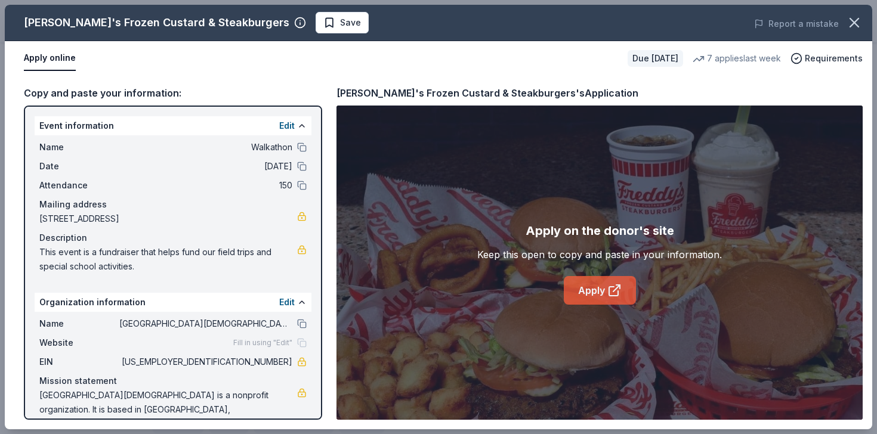
click at [592, 285] on link "Apply" at bounding box center [600, 290] width 72 height 29
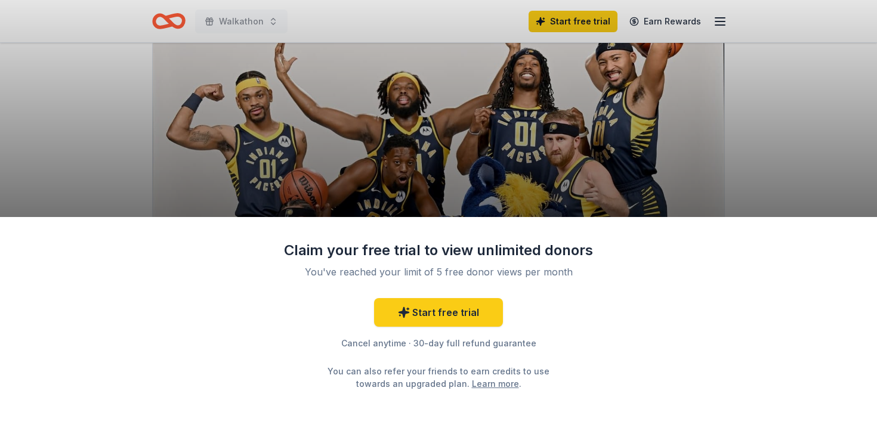
scroll to position [170, 0]
